Goal: Task Accomplishment & Management: Manage account settings

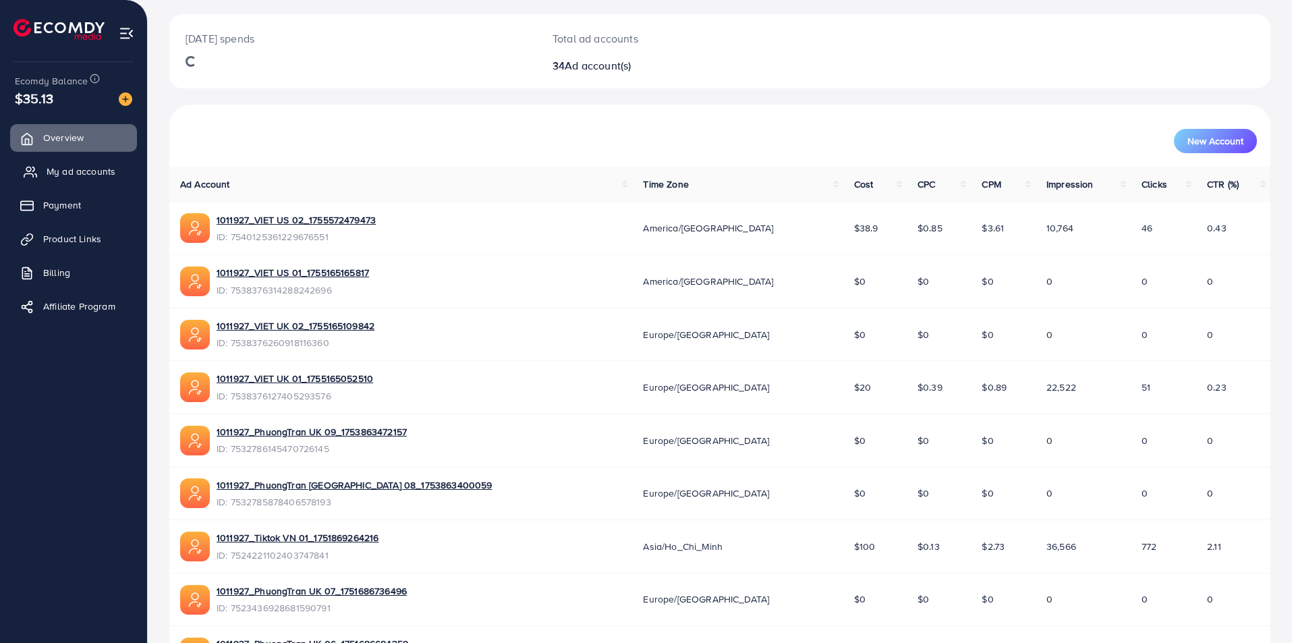
scroll to position [270, 0]
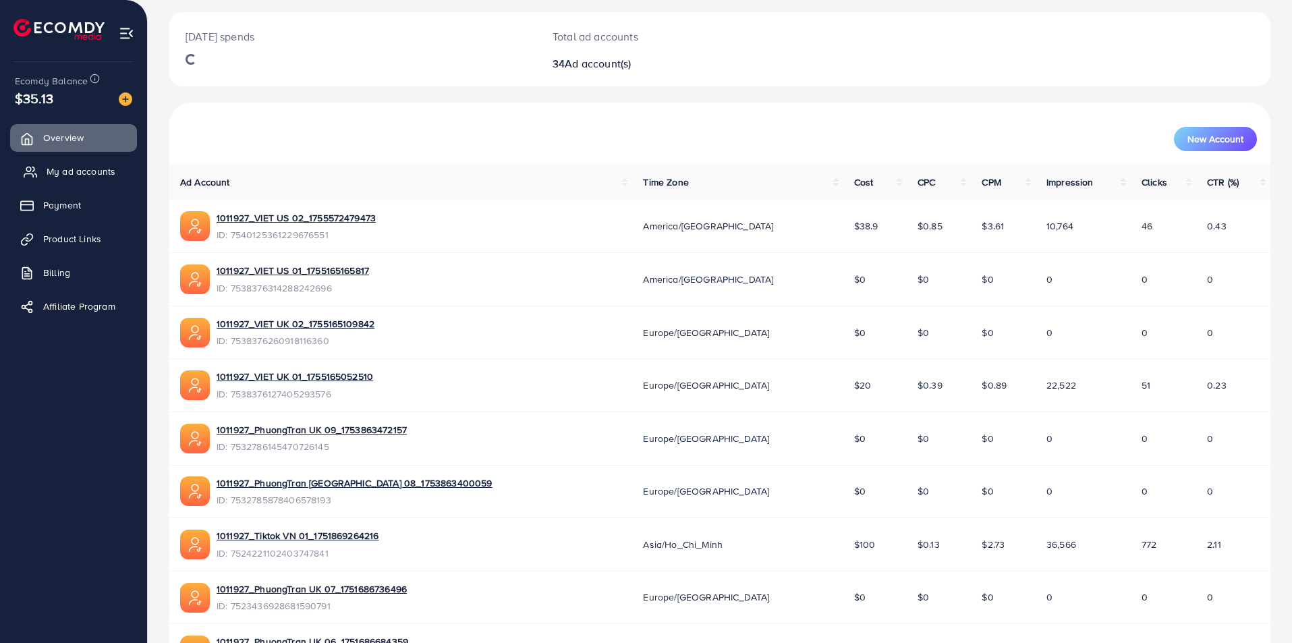
click at [96, 180] on link "My ad accounts" at bounding box center [73, 171] width 127 height 27
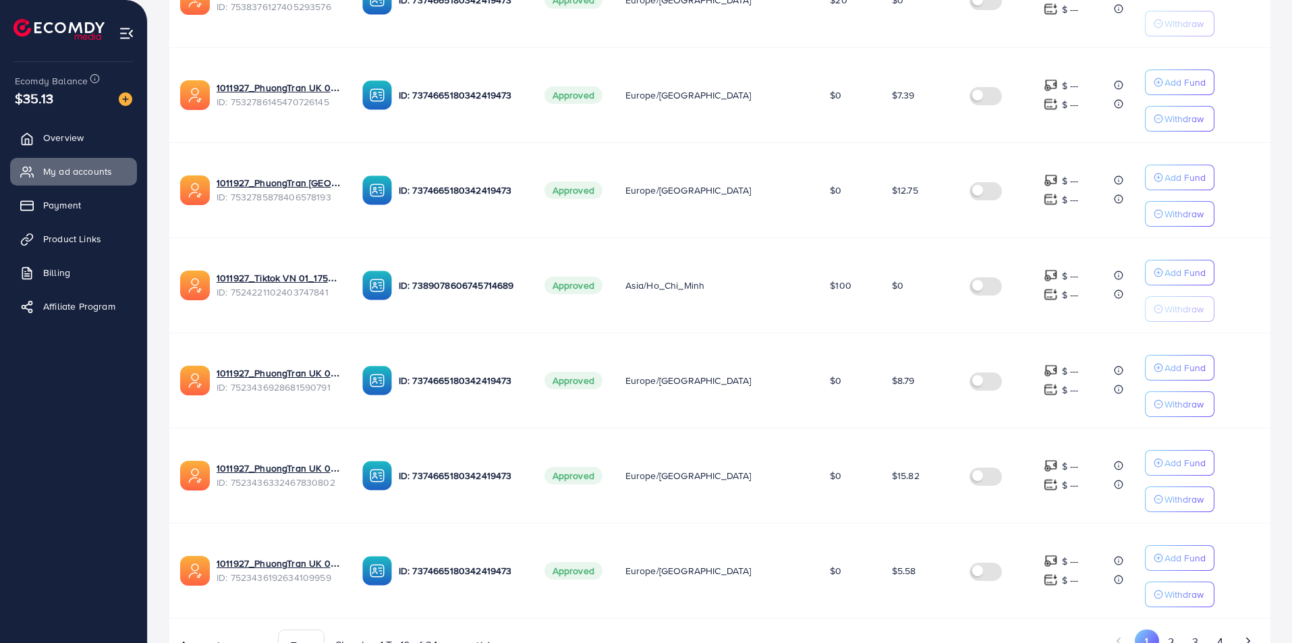
scroll to position [721, 0]
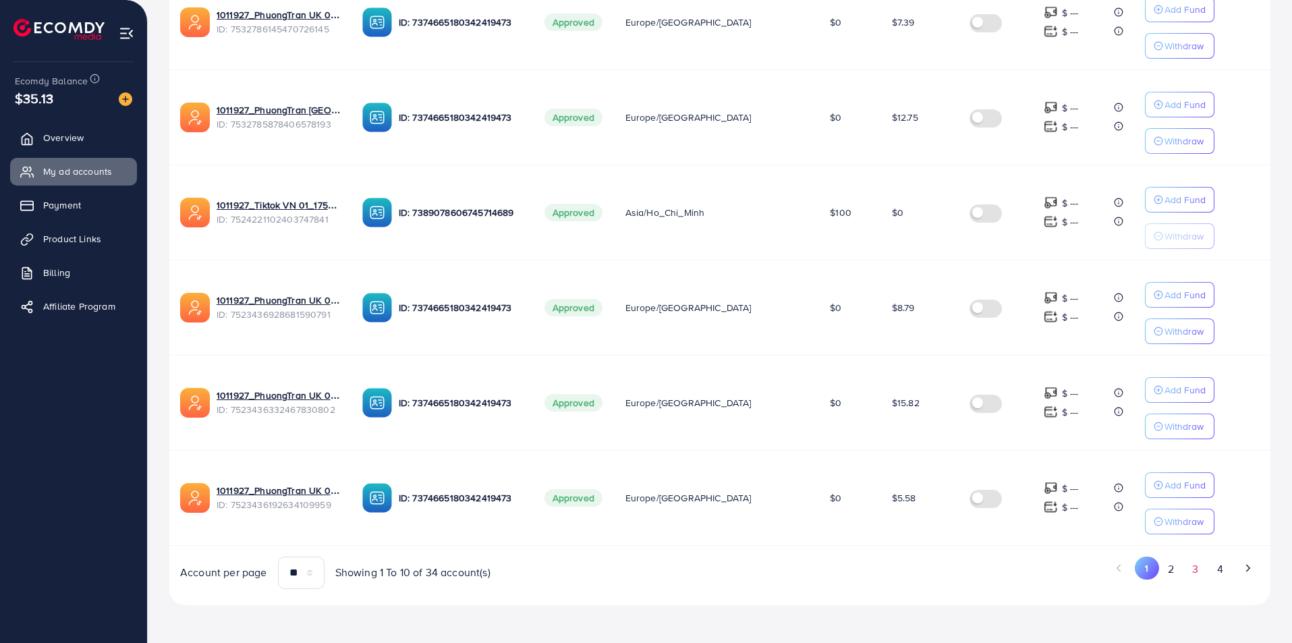
click at [1200, 563] on button "3" at bounding box center [1196, 569] width 24 height 25
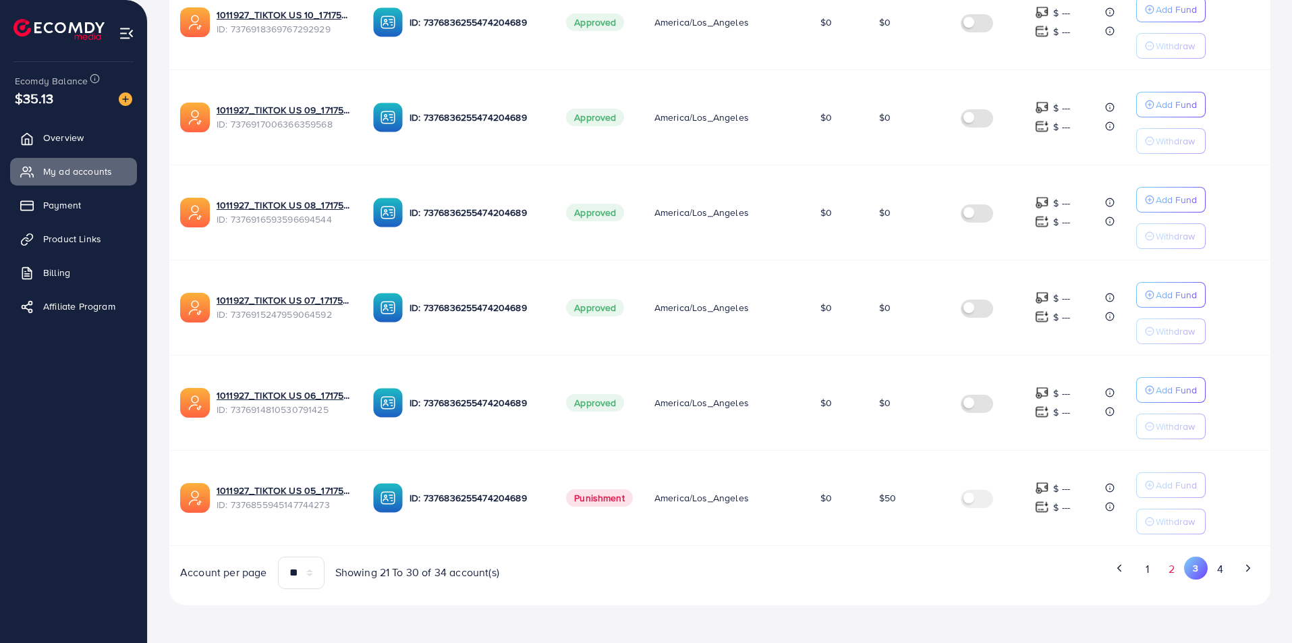
click at [1170, 570] on button "2" at bounding box center [1172, 569] width 24 height 25
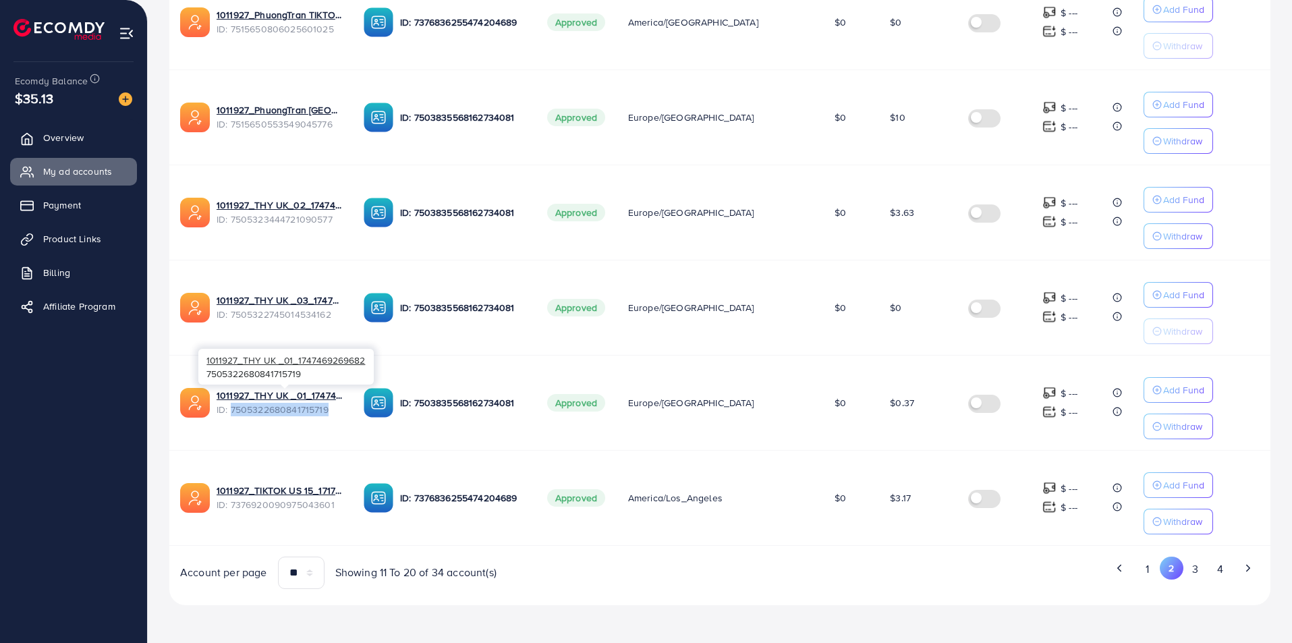
drag, startPoint x: 230, startPoint y: 409, endPoint x: 329, endPoint y: 409, distance: 99.2
click at [329, 409] on span "ID: 7505322680841715719" at bounding box center [280, 409] width 126 height 13
copy span "7505322680841715719"
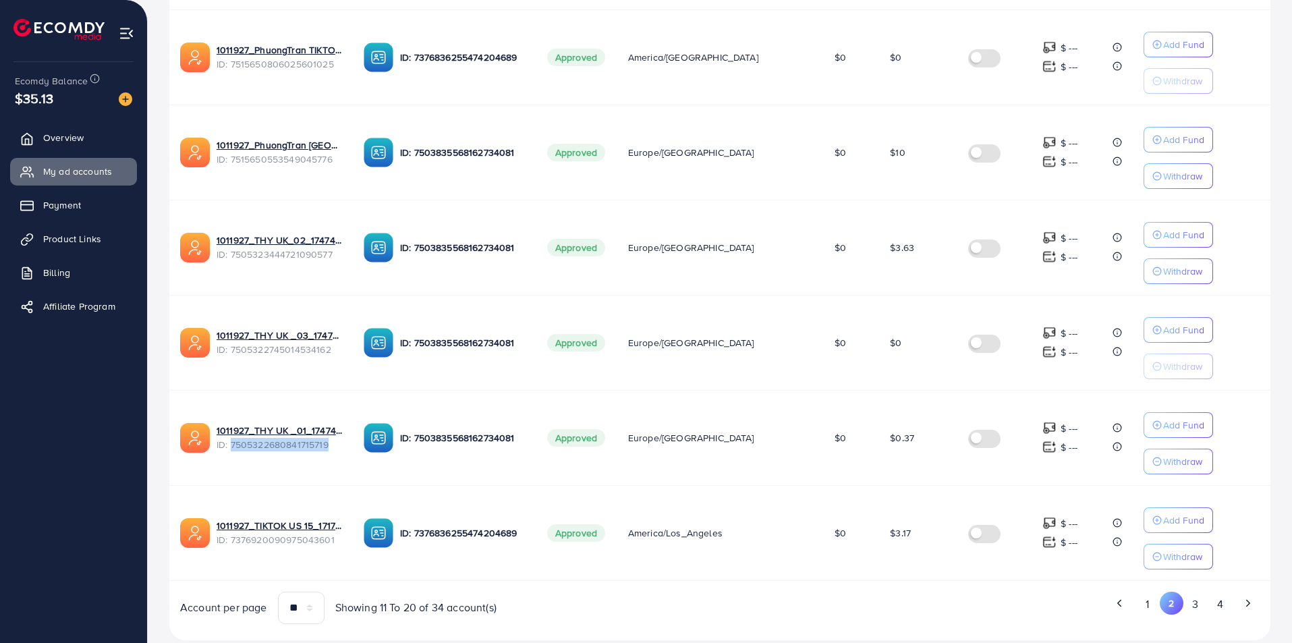
scroll to position [654, 0]
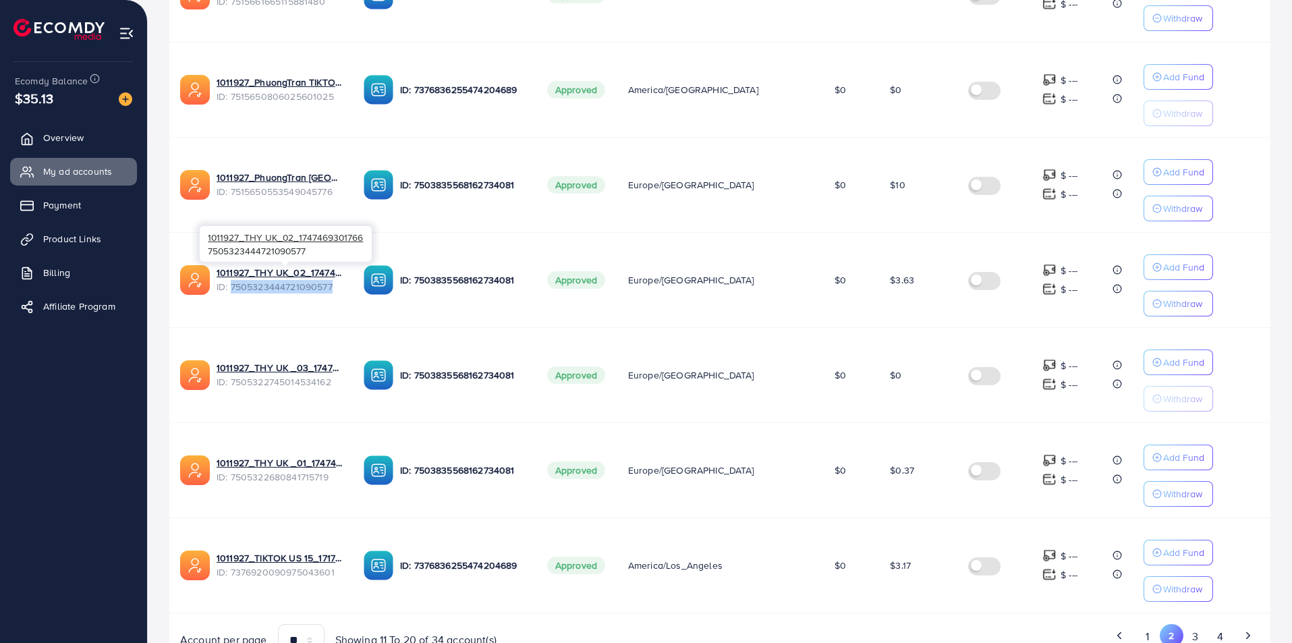
drag, startPoint x: 337, startPoint y: 288, endPoint x: 232, endPoint y: 287, distance: 104.6
click at [232, 287] on span "ID: 7505323444721090577" at bounding box center [280, 286] width 126 height 13
copy span "7505323444721090577"
